Goal: Find specific page/section: Find specific page/section

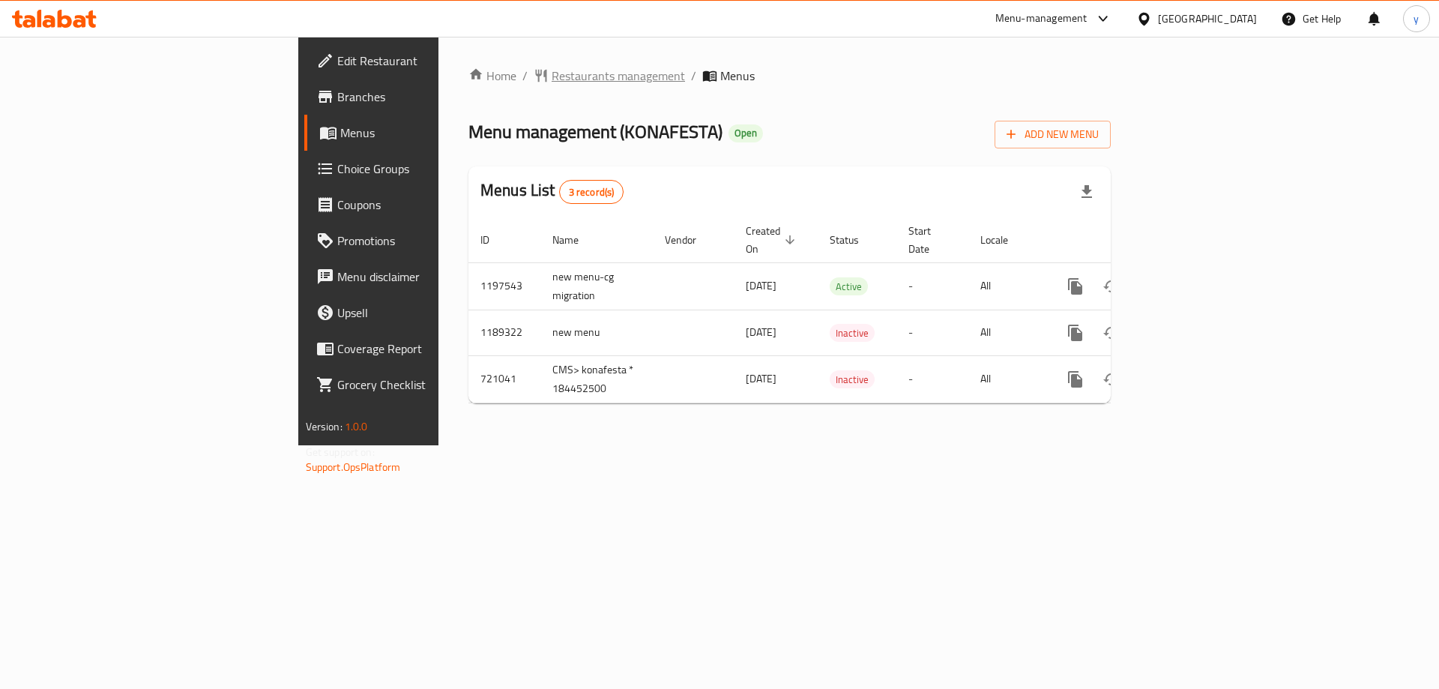
click at [552, 70] on span "Restaurants management" at bounding box center [618, 76] width 133 height 18
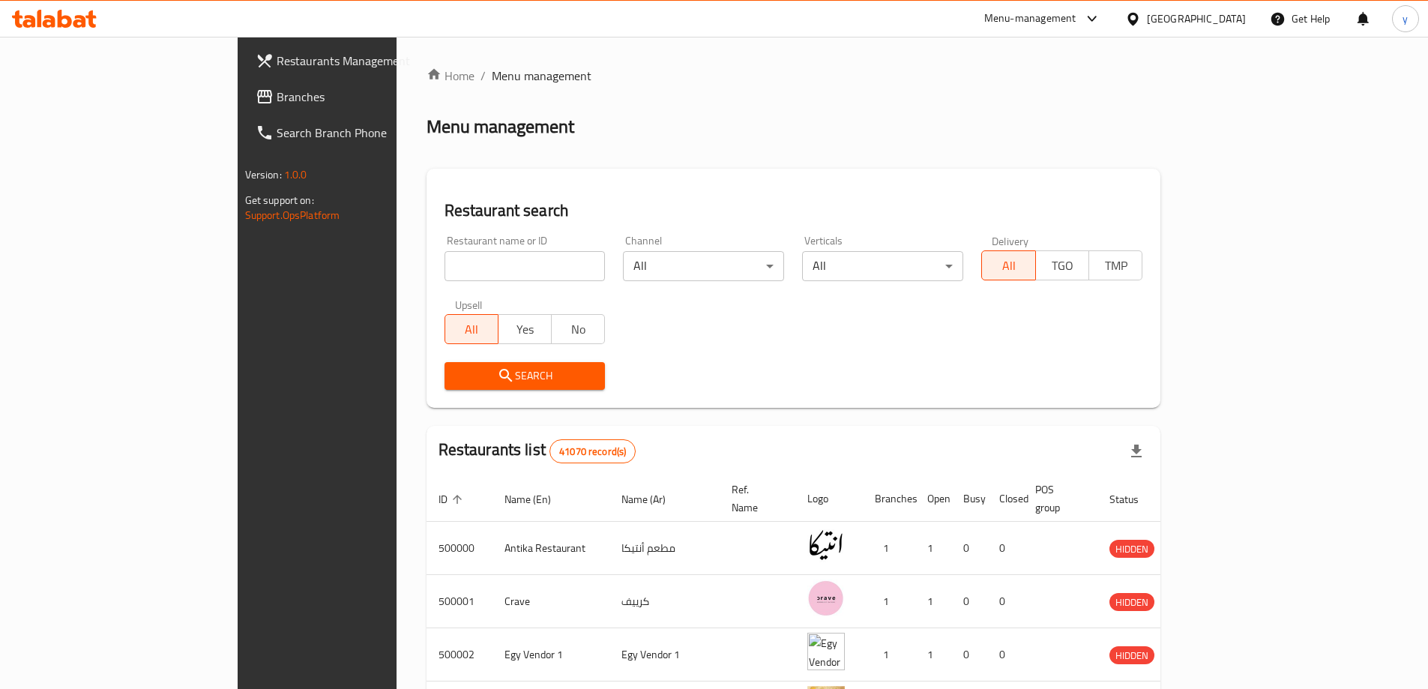
click at [1231, 24] on div "[GEOGRAPHIC_DATA]" at bounding box center [1196, 18] width 99 height 16
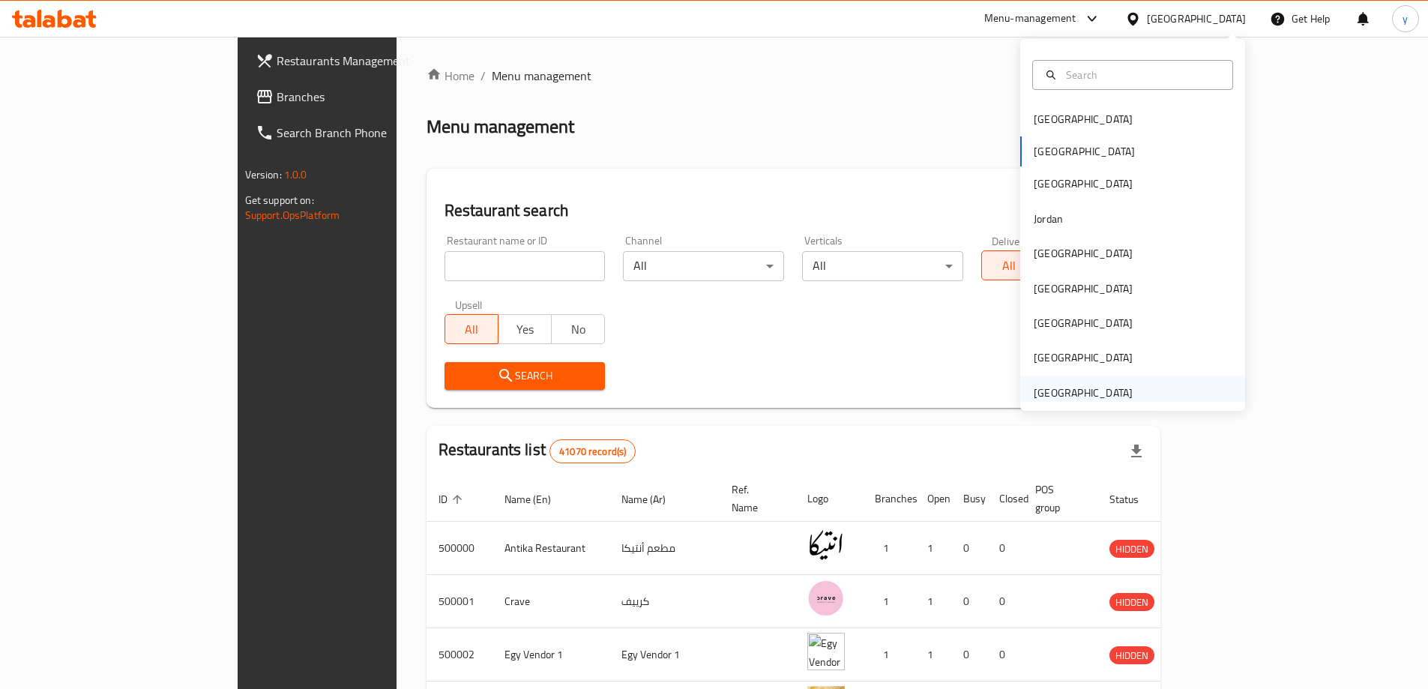
click at [1090, 386] on div "[GEOGRAPHIC_DATA]" at bounding box center [1083, 392] width 99 height 16
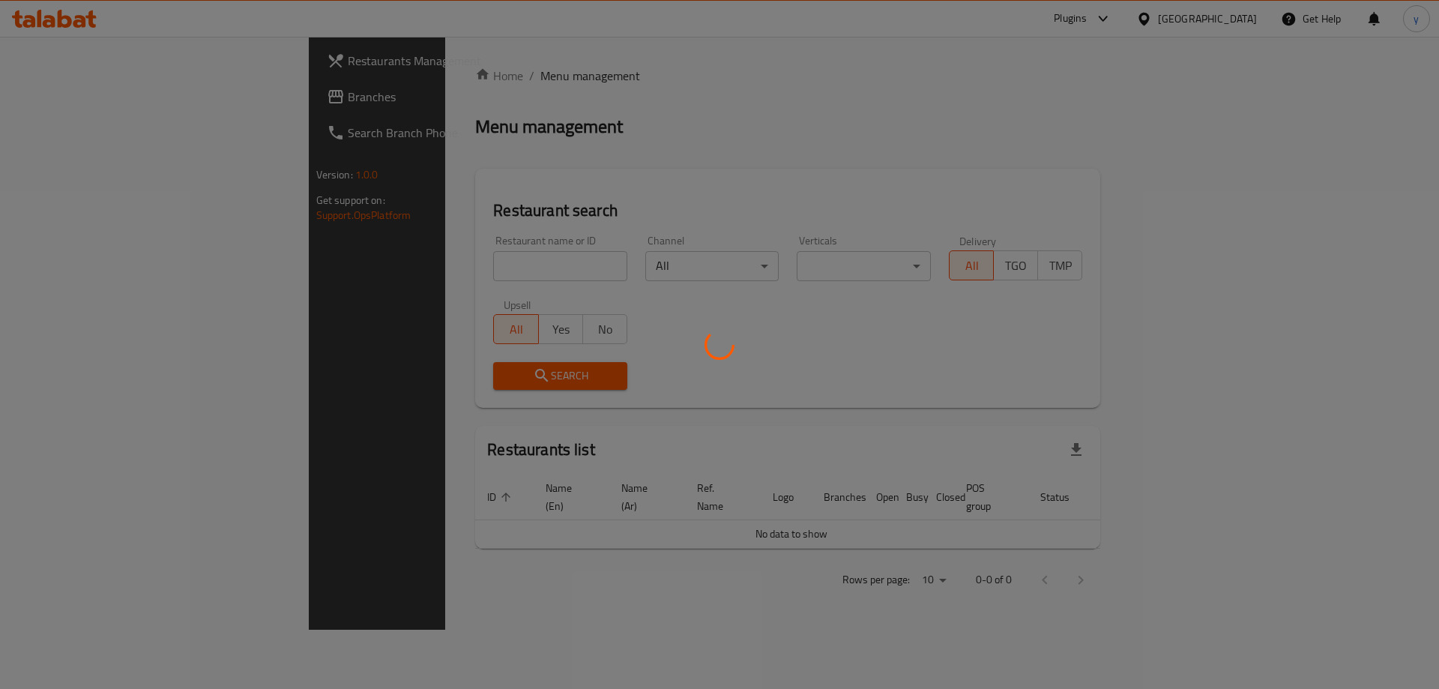
click at [423, 271] on div at bounding box center [719, 344] width 1439 height 689
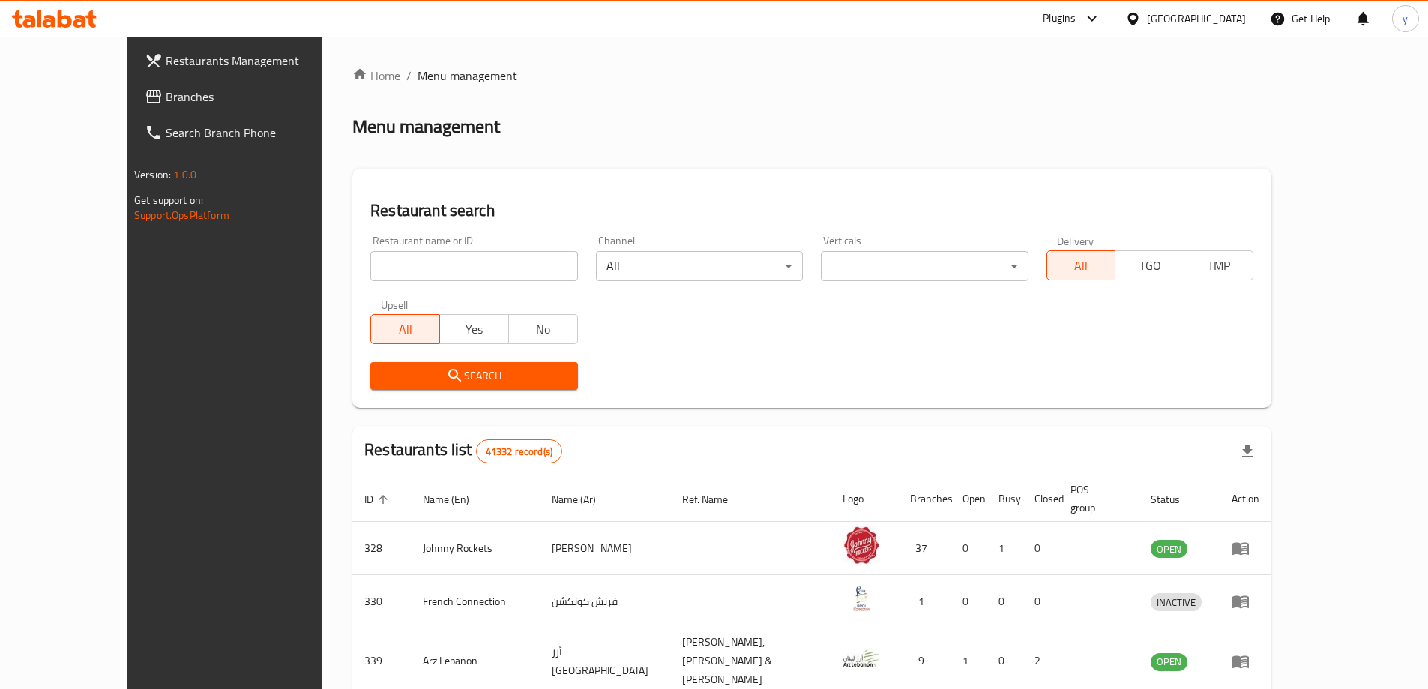
click at [423, 271] on input "search" at bounding box center [473, 266] width 207 height 30
paste input "777530"
type input "777530"
click at [166, 98] on span "Branches" at bounding box center [259, 97] width 187 height 18
